Goal: Use online tool/utility: Utilize a website feature to perform a specific function

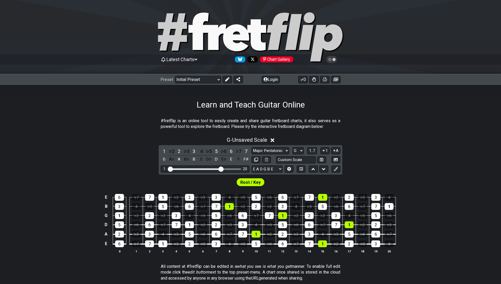
select select "Major Pentatonic"
click at [299, 149] on select "A♭ A A♯ B♭ B C C♯ D♭ D D♯ E♭ E F F♯ G♭ G G♯" at bounding box center [298, 150] width 11 height 7
select select "C#"
click at [293, 147] on select "A♭ A A♯ B♭ B C C♯ D♭ D D♯ E♭ E F F♯ G♭ G G♯" at bounding box center [298, 150] width 11 height 7
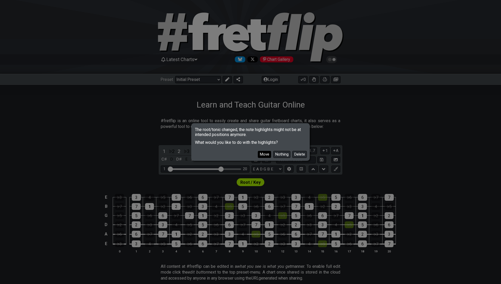
click at [267, 154] on button "Move" at bounding box center [264, 154] width 13 height 7
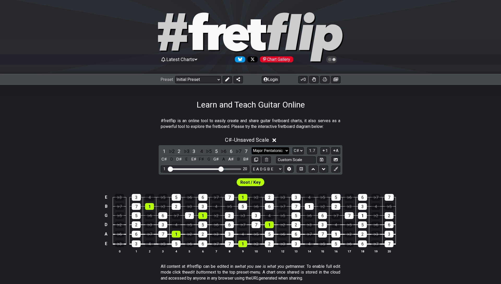
click at [276, 148] on select "Minor Pentatonic Click to edit Minor Pentatonic Major Pentatonic Minor Blues Ma…" at bounding box center [271, 150] width 38 height 7
click at [252, 147] on select "Minor Pentatonic Click to edit Minor Pentatonic Major Pentatonic Minor Blues Ma…" at bounding box center [271, 150] width 38 height 7
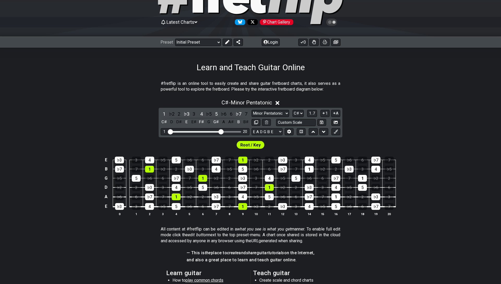
scroll to position [38, 0]
click at [180, 113] on div "2" at bounding box center [179, 113] width 7 height 7
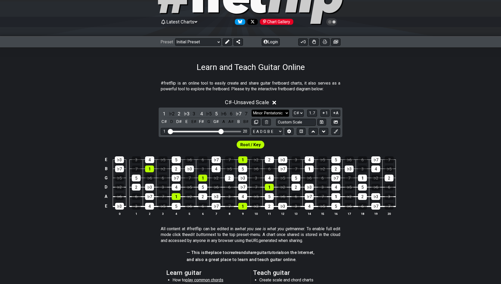
click at [281, 111] on select "Minor Pentatonic Click to edit Minor Pentatonic Major Pentatonic Minor Blues Ma…" at bounding box center [271, 113] width 38 height 7
click at [252, 110] on select "Minor Pentatonic Click to edit Minor Pentatonic Major Pentatonic Minor Blues Ma…" at bounding box center [271, 113] width 38 height 7
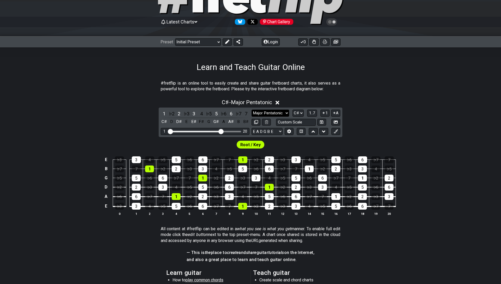
click at [275, 114] on select "Minor Pentatonic Click to edit Minor Pentatonic Major Pentatonic Minor Blues Ma…" at bounding box center [271, 113] width 38 height 7
click at [252, 110] on select "Minor Pentatonic Click to edit Minor Pentatonic Major Pentatonic Minor Blues Ma…" at bounding box center [271, 113] width 38 height 7
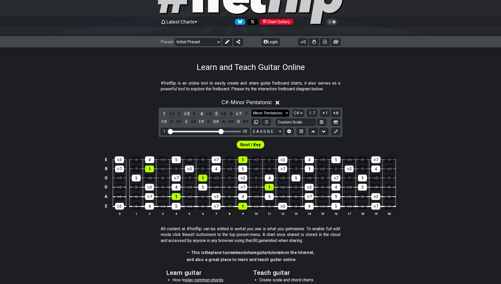
click at [272, 114] on select "Minor Pentatonic Click to edit Minor Pentatonic Major Pentatonic Minor Blues Ma…" at bounding box center [271, 113] width 38 height 7
select select "Major Pentatonic"
click at [252, 110] on select "Minor Pentatonic Click to edit Minor Pentatonic Major Pentatonic Minor Blues Ma…" at bounding box center [271, 113] width 38 height 7
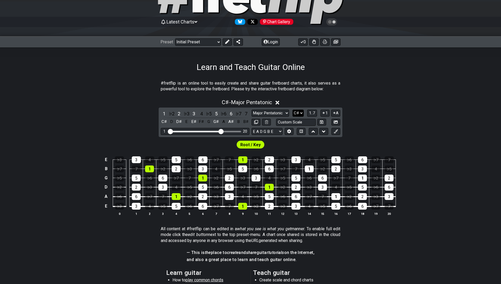
click at [294, 112] on select "A♭ A A♯ B♭ B C C♯ D♭ D D♯ E♭ E F F♯ G♭ G G♯" at bounding box center [298, 113] width 11 height 7
select select "E"
click at [293, 110] on select "A♭ A A♯ B♭ B C C♯ D♭ D D♯ E♭ E F F♯ G♭ G G♯" at bounding box center [298, 113] width 11 height 7
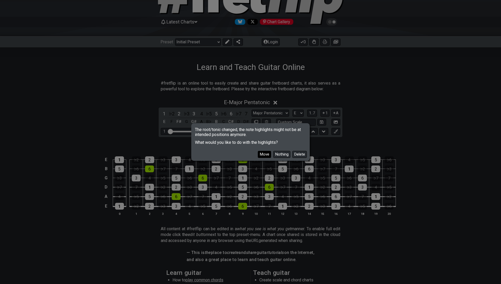
click at [263, 153] on button "Move" at bounding box center [264, 154] width 13 height 7
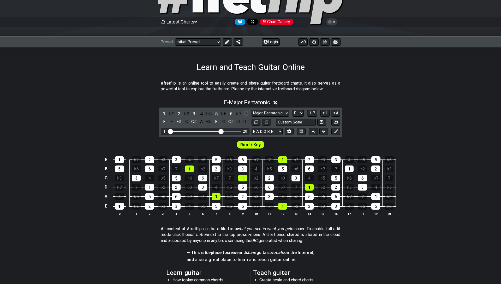
click at [246, 115] on div "7" at bounding box center [246, 113] width 7 height 7
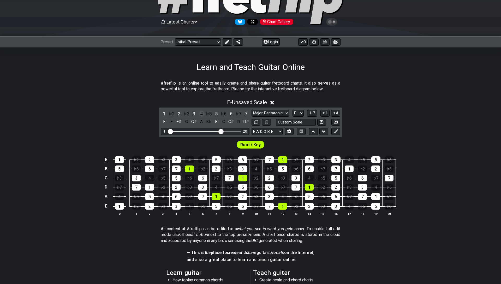
click at [202, 114] on div "4" at bounding box center [201, 113] width 7 height 7
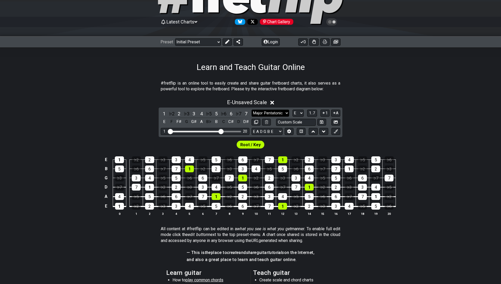
click at [270, 115] on select "Minor Pentatonic Click to edit Minor Pentatonic Major Pentatonic Minor Blues Ma…" at bounding box center [271, 113] width 38 height 7
select select "Minor Pentatonic"
click at [252, 110] on select "Minor Pentatonic Click to edit Minor Pentatonic Major Pentatonic Minor Blues Ma…" at bounding box center [271, 113] width 38 height 7
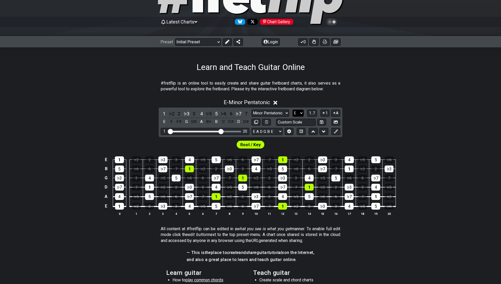
click at [298, 113] on select "A♭ A A♯ B♭ B C C♯ D♭ D D♯ E♭ E F F♯ G♭ G G♯" at bounding box center [298, 113] width 11 height 7
select select "C#"
click at [293, 110] on select "A♭ A A♯ B♭ B C C♯ D♭ D D♯ E♭ E F F♯ G♭ G G♯" at bounding box center [298, 113] width 11 height 7
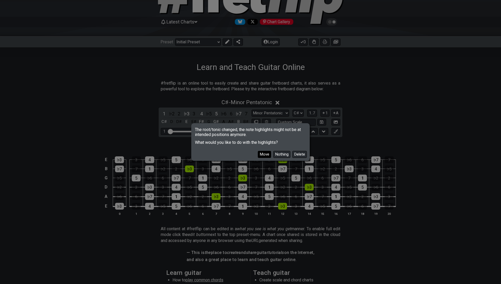
click at [265, 154] on button "Move" at bounding box center [264, 154] width 13 height 7
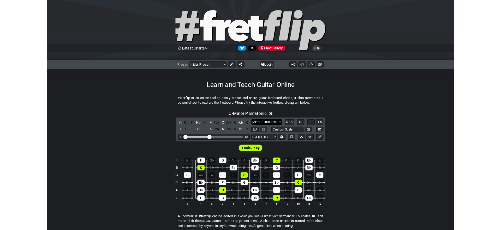
scroll to position [38, 0]
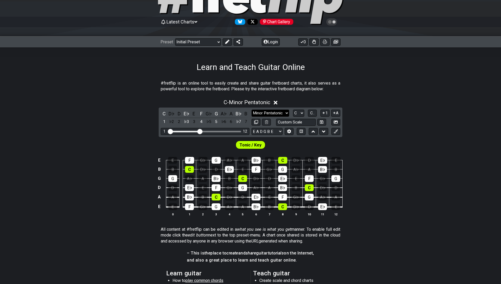
click at [274, 115] on select "Minor Pentatonic Click to edit Minor Pentatonic Major Pentatonic Minor Blues Ma…" at bounding box center [271, 113] width 38 height 7
click at [298, 113] on select "A♭ A A♯ B♭ B C C♯ D♭ D D♯ E♭ E F F♯ G♭ G G♯" at bounding box center [298, 113] width 11 height 7
select select "C#"
click at [293, 110] on select "A♭ A A♯ B♭ B C C♯ D♭ D D♯ E♭ E F F♯ G♭ G G♯" at bounding box center [298, 113] width 11 height 7
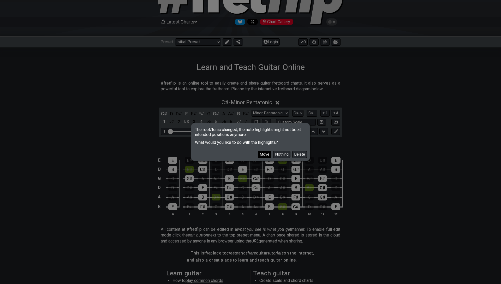
click at [269, 157] on button "Move" at bounding box center [264, 154] width 13 height 7
